Goal: Task Accomplishment & Management: Use online tool/utility

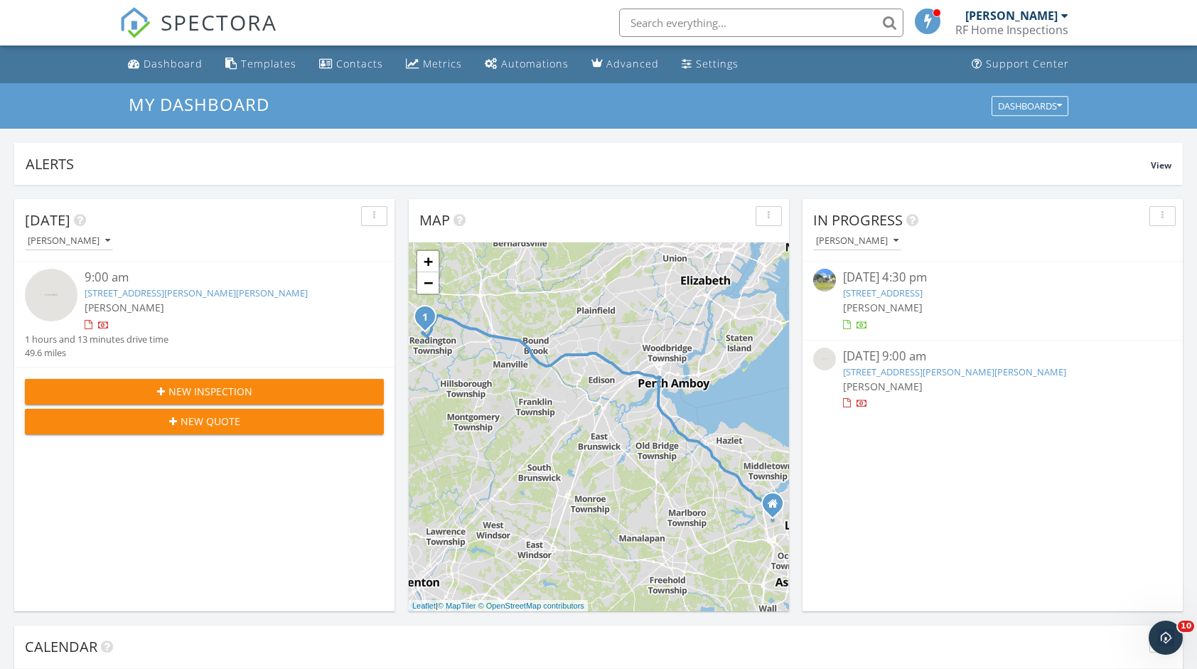
click at [231, 290] on link "[STREET_ADDRESS][PERSON_NAME][PERSON_NAME]" at bounding box center [196, 293] width 223 height 13
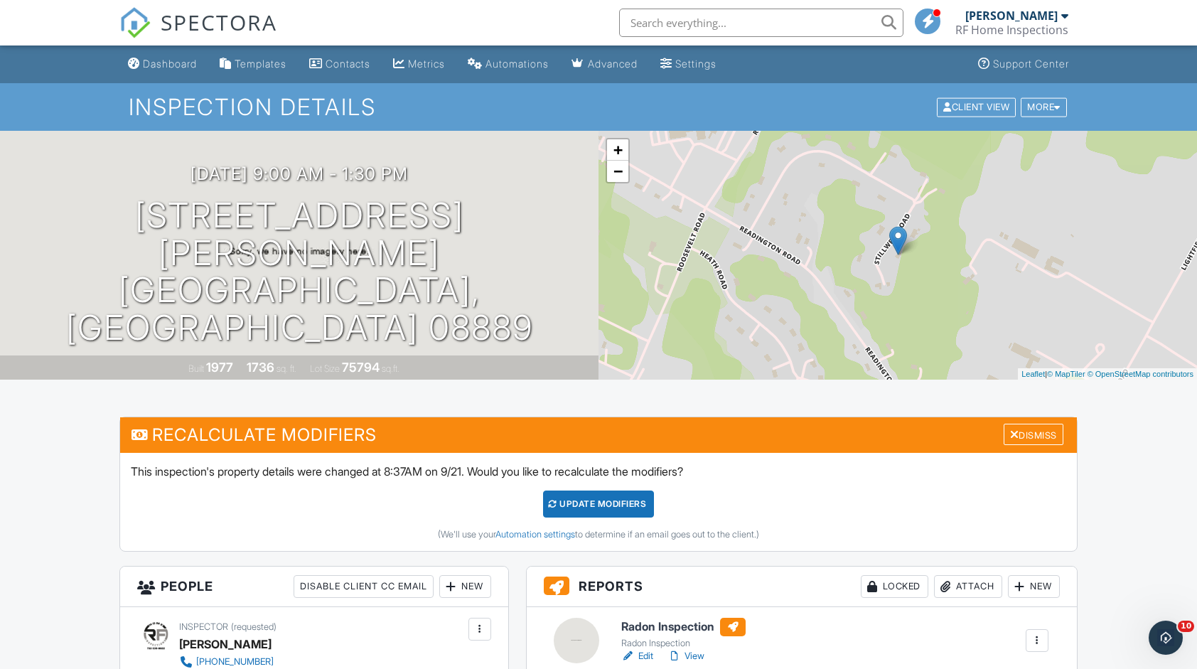
scroll to position [142, 0]
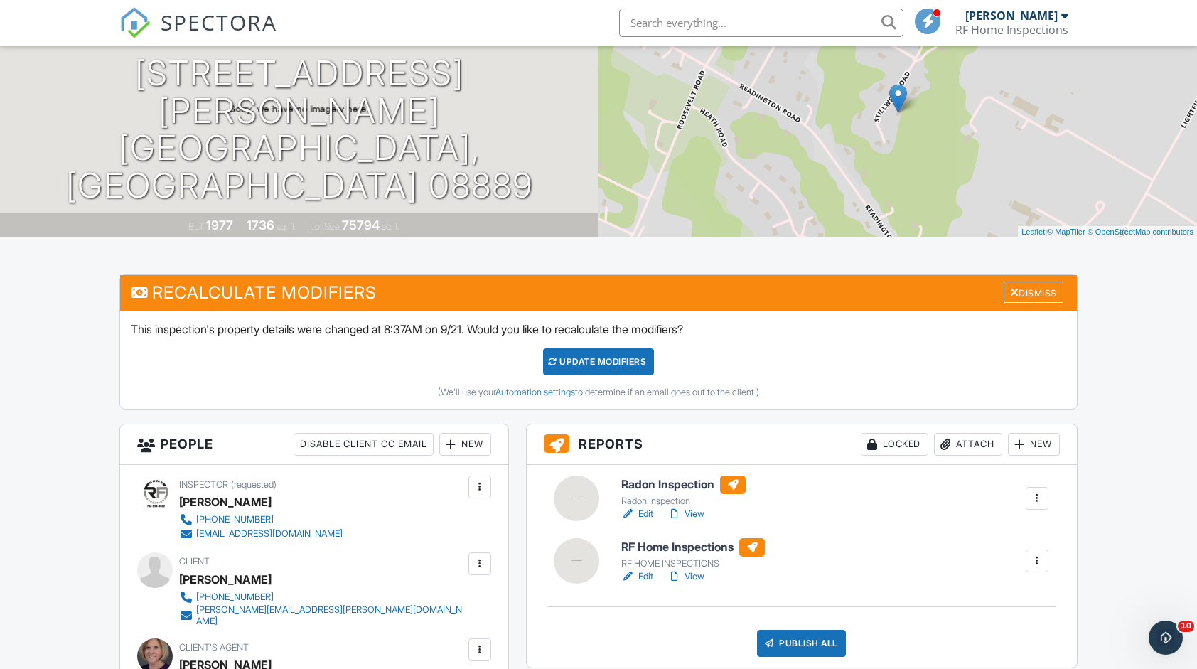
click at [756, 543] on div at bounding box center [752, 547] width 26 height 18
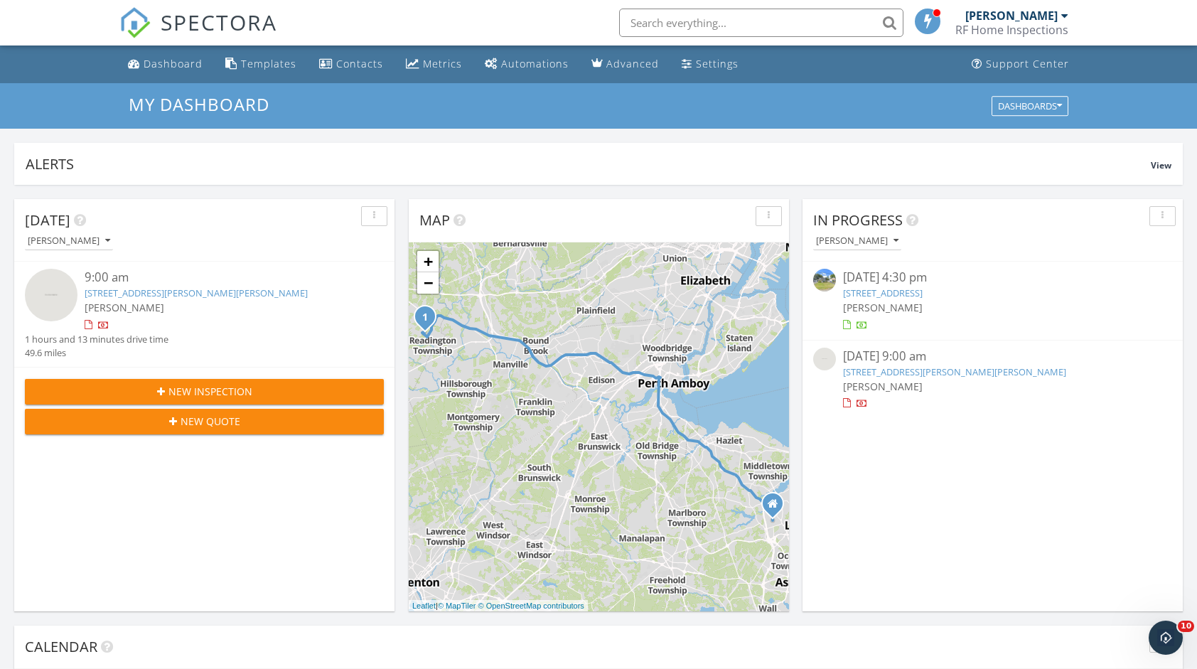
click at [929, 365] on link "[STREET_ADDRESS][PERSON_NAME][PERSON_NAME]" at bounding box center [954, 371] width 223 height 13
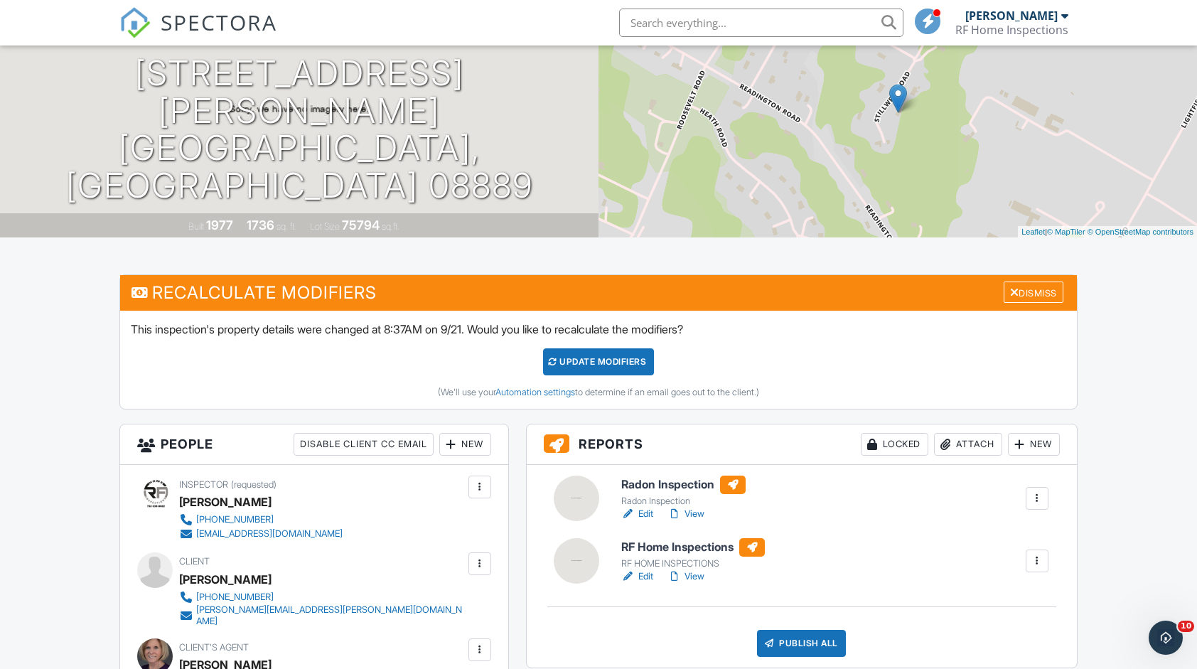
click at [758, 541] on div at bounding box center [752, 547] width 26 height 18
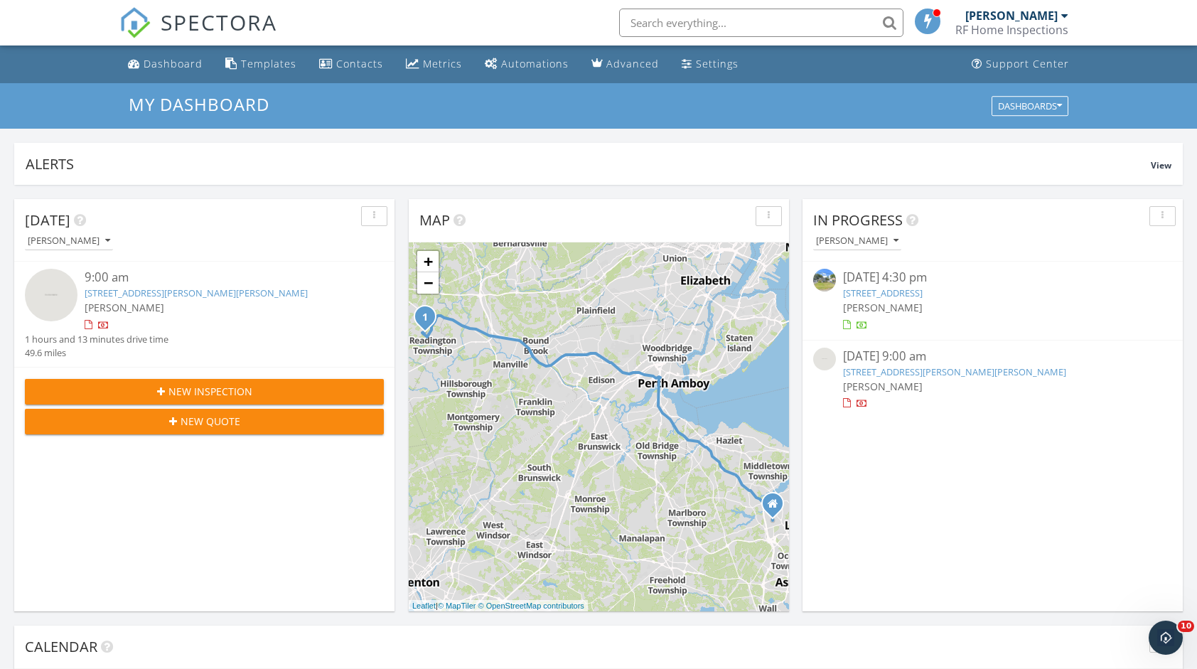
click at [947, 370] on link "3 Stillwell Rd , Whitehouse station, NJ 08889" at bounding box center [954, 371] width 223 height 13
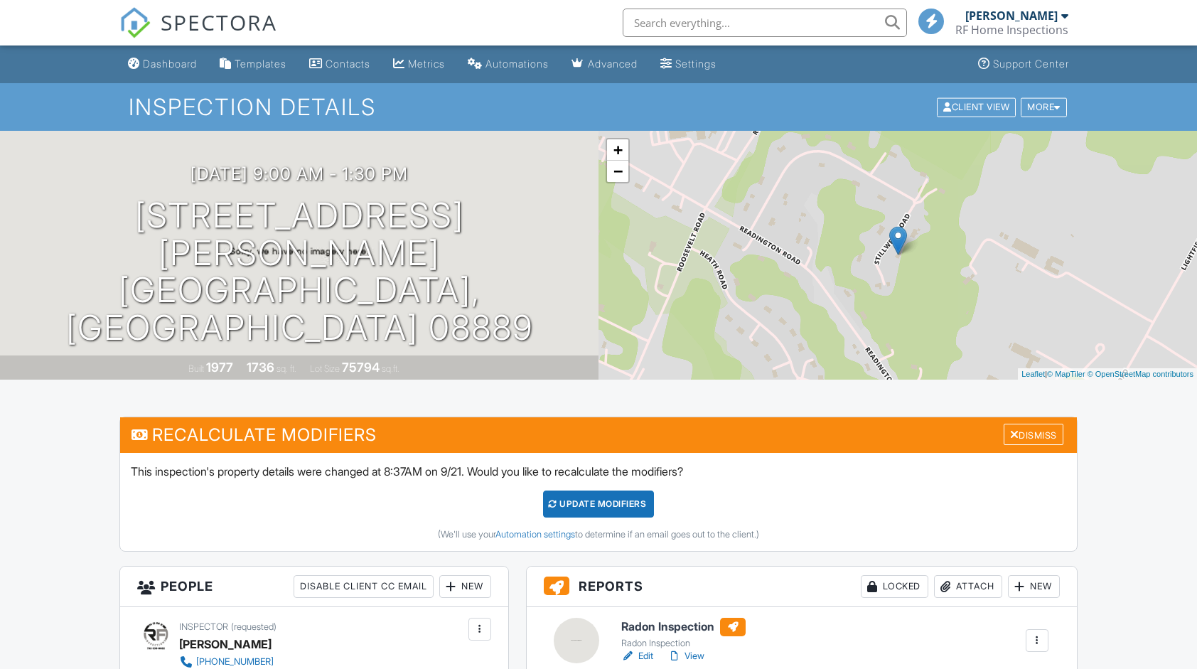
scroll to position [284, 0]
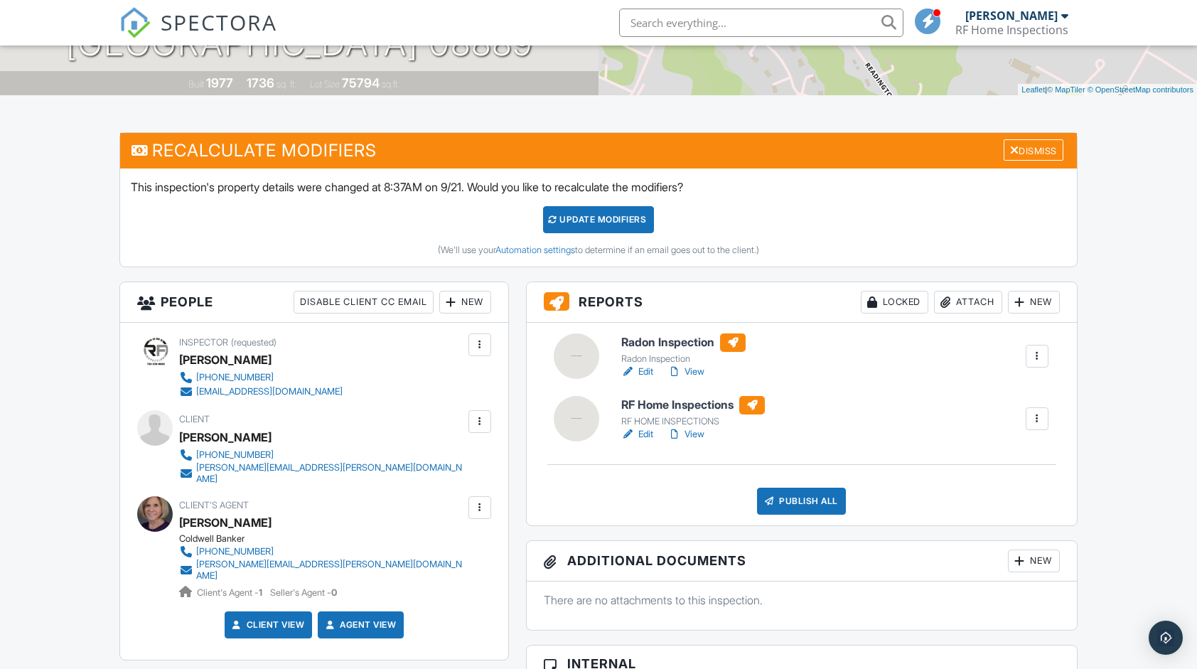
click at [764, 407] on div at bounding box center [752, 405] width 26 height 18
